Goal: Task Accomplishment & Management: Manage account settings

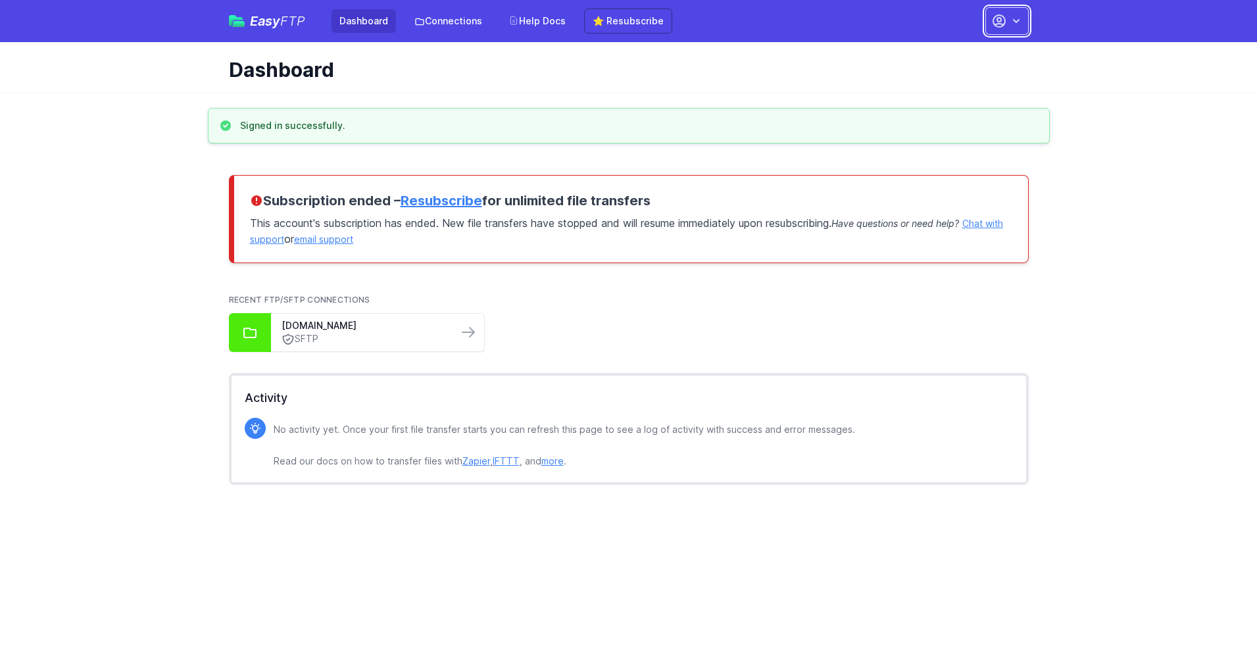
click at [1007, 21] on button "button" at bounding box center [1006, 21] width 43 height 28
click at [966, 55] on link "Account Settings" at bounding box center [965, 55] width 126 height 24
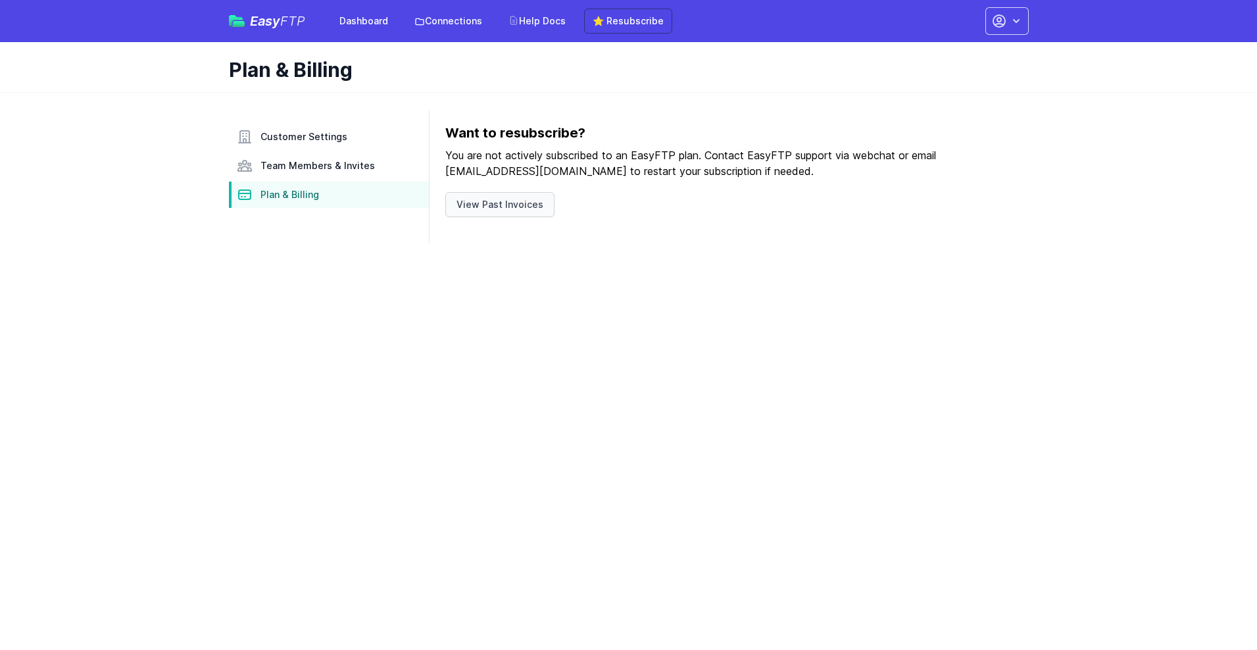
click at [497, 205] on link "View Past Invoices" at bounding box center [499, 204] width 109 height 25
